Goal: Task Accomplishment & Management: Use online tool/utility

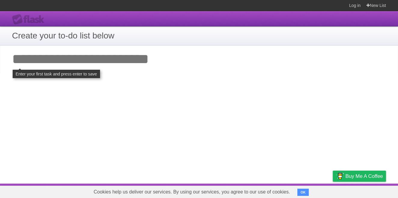
click at [97, 35] on h1 "Create your to-do list below" at bounding box center [199, 35] width 374 height 13
click at [379, 5] on link "New List" at bounding box center [376, 5] width 20 height 11
click at [179, 40] on h1 "Create your to-do list below" at bounding box center [199, 35] width 374 height 13
click at [143, 33] on h1 "Create your to-do list below" at bounding box center [199, 35] width 374 height 13
click at [128, 40] on h1 "Create your to-do list below" at bounding box center [199, 35] width 374 height 13
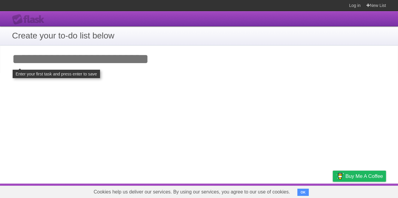
click at [102, 60] on input "Add your first task" at bounding box center [199, 59] width 398 height 28
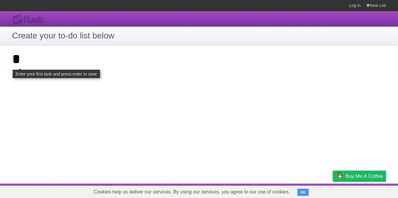
type input "*"
click at [111, 38] on h1 "Create your to-do list below" at bounding box center [199, 35] width 374 height 13
click at [95, 53] on input "*" at bounding box center [199, 59] width 398 height 28
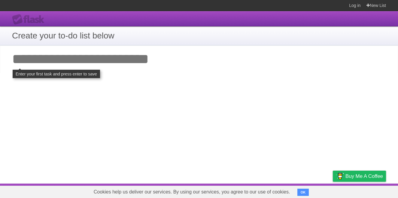
click at [297, 193] on button "OK" at bounding box center [303, 192] width 12 height 7
